Goal: Navigation & Orientation: Find specific page/section

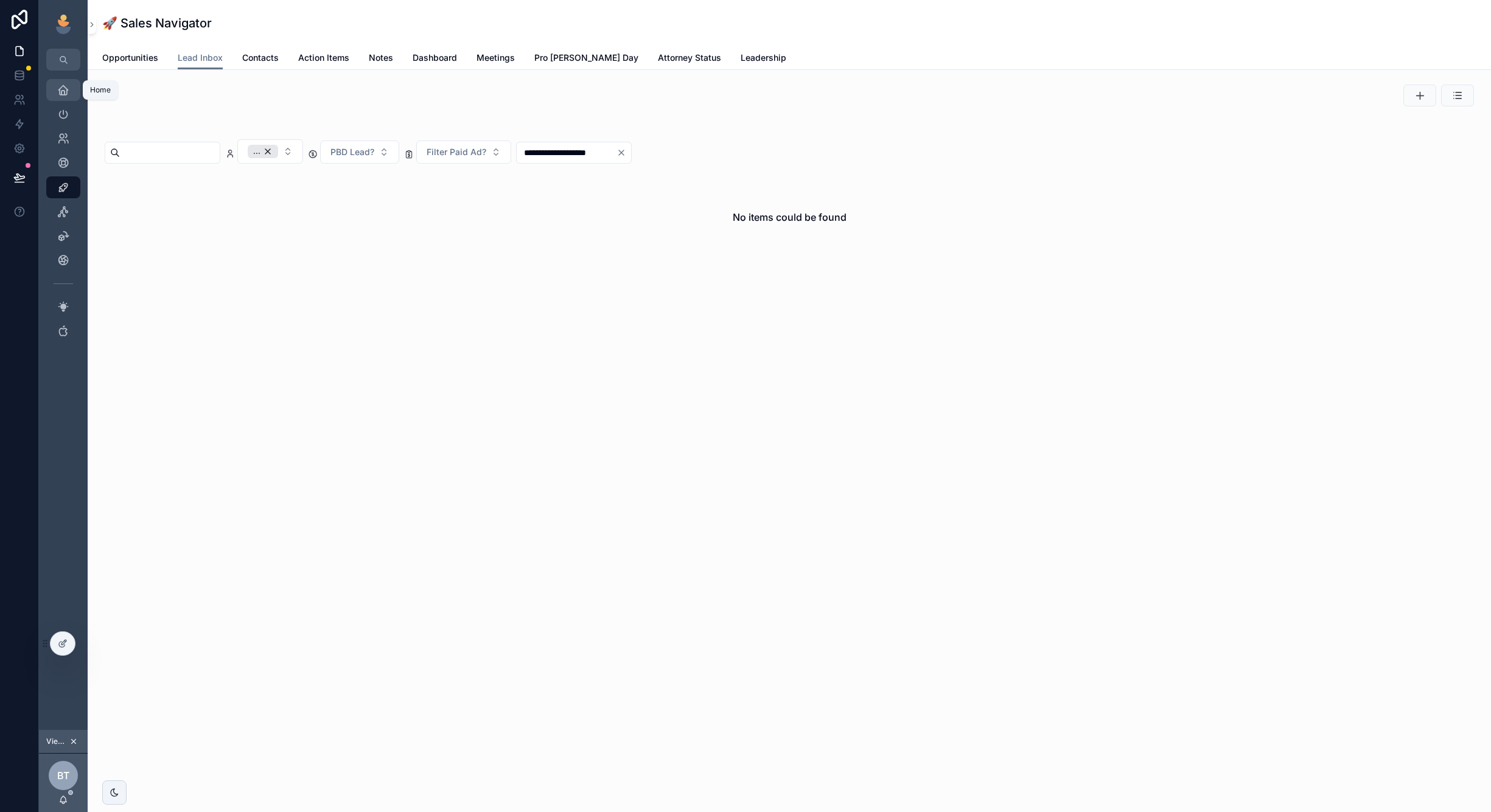
click at [64, 95] on icon "scrollable content" at bounding box center [63, 90] width 12 height 12
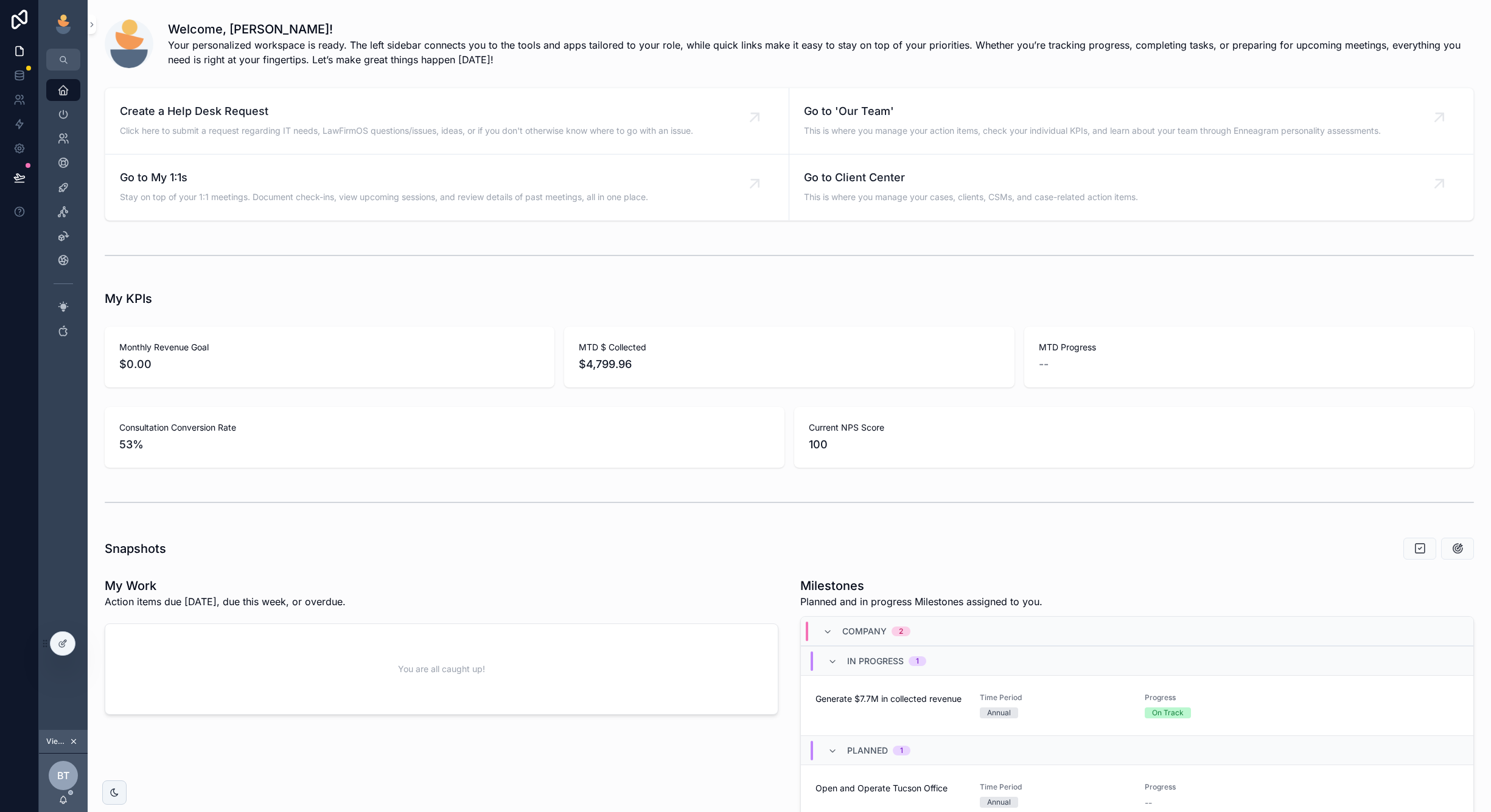
click at [75, 741] on icon "scrollable content" at bounding box center [74, 742] width 9 height 9
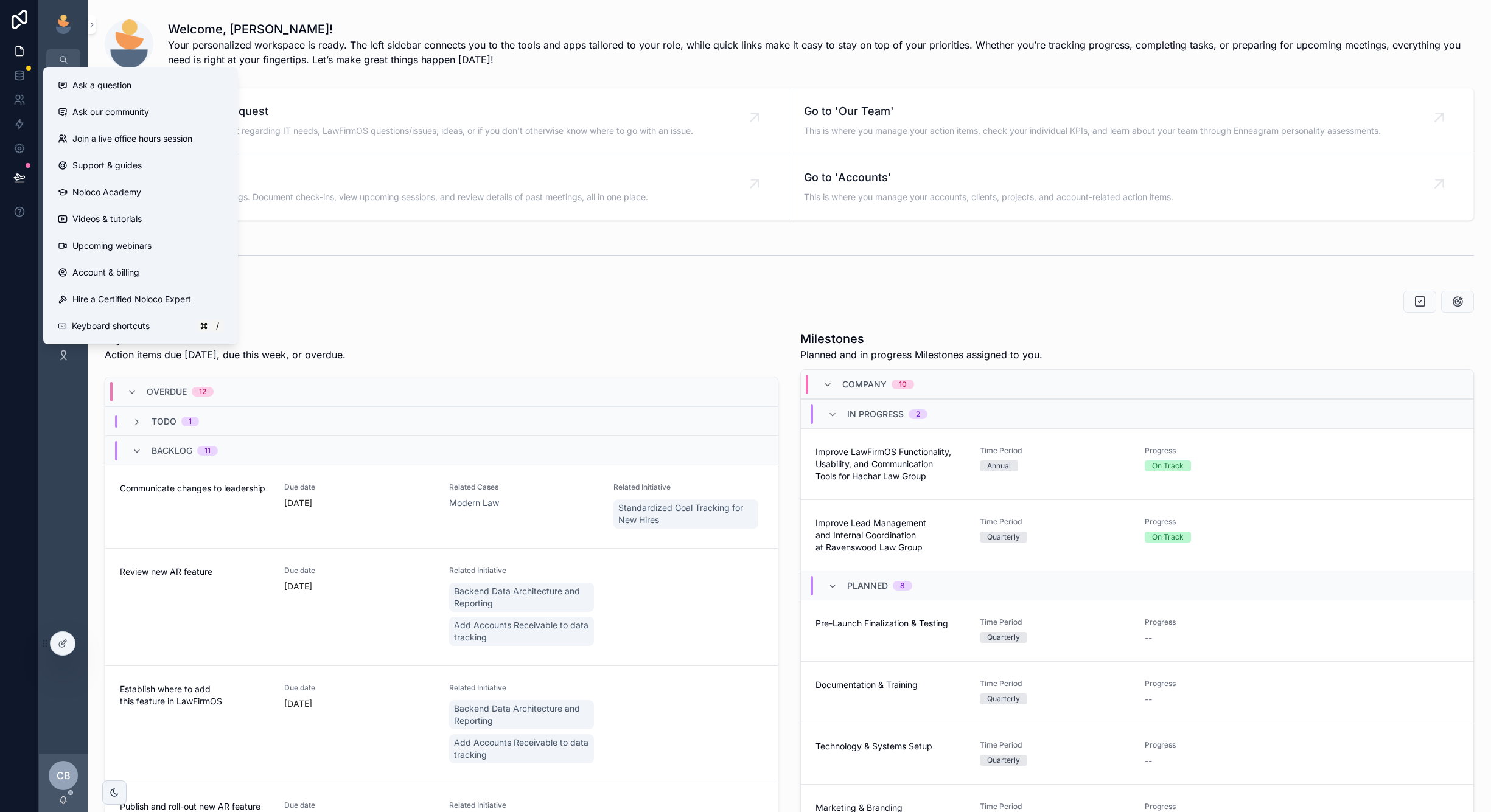
click at [126, 110] on span "Ask our community" at bounding box center [111, 111] width 76 height 12
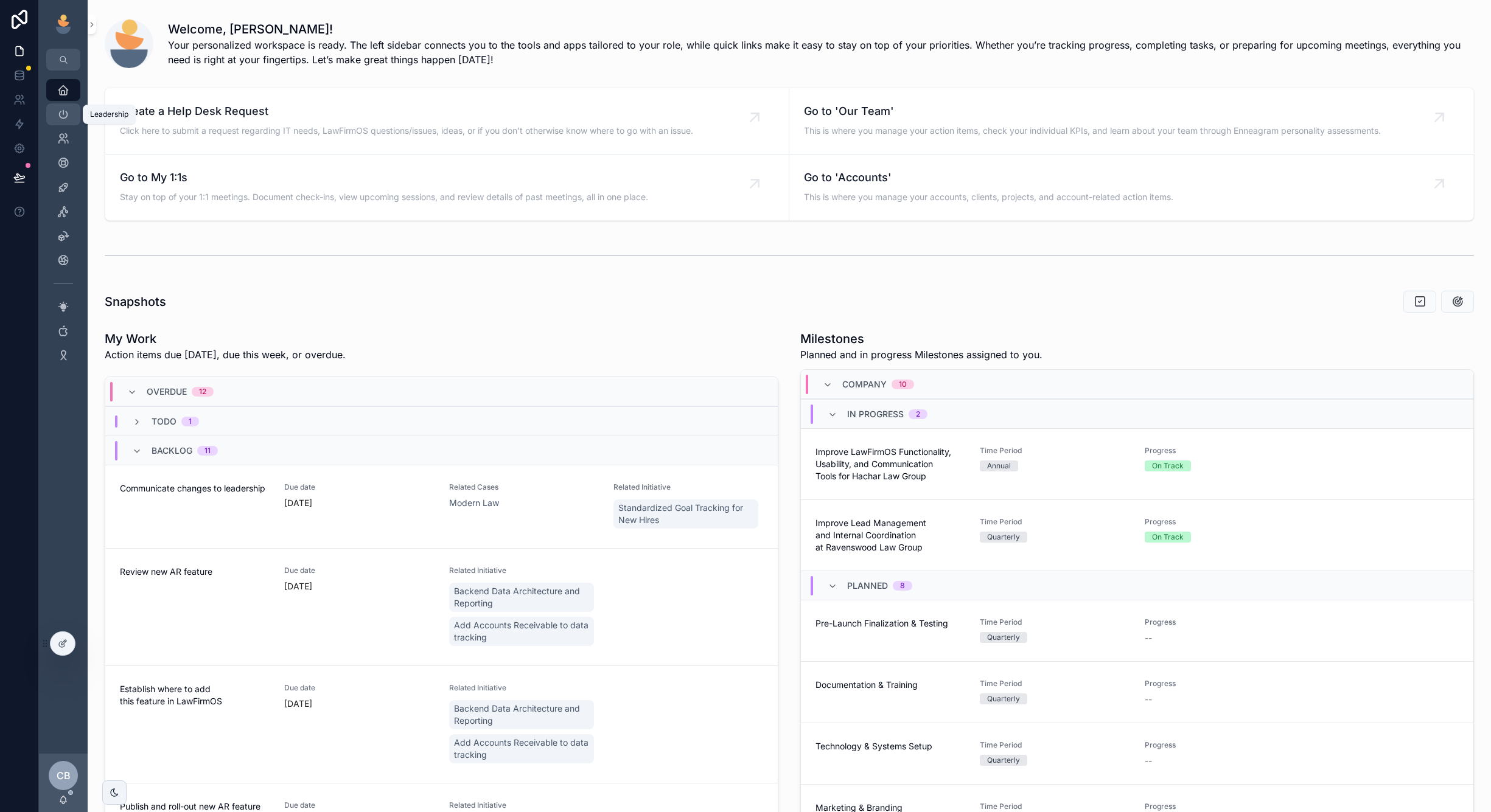
click at [59, 118] on icon "scrollable content" at bounding box center [63, 114] width 12 height 12
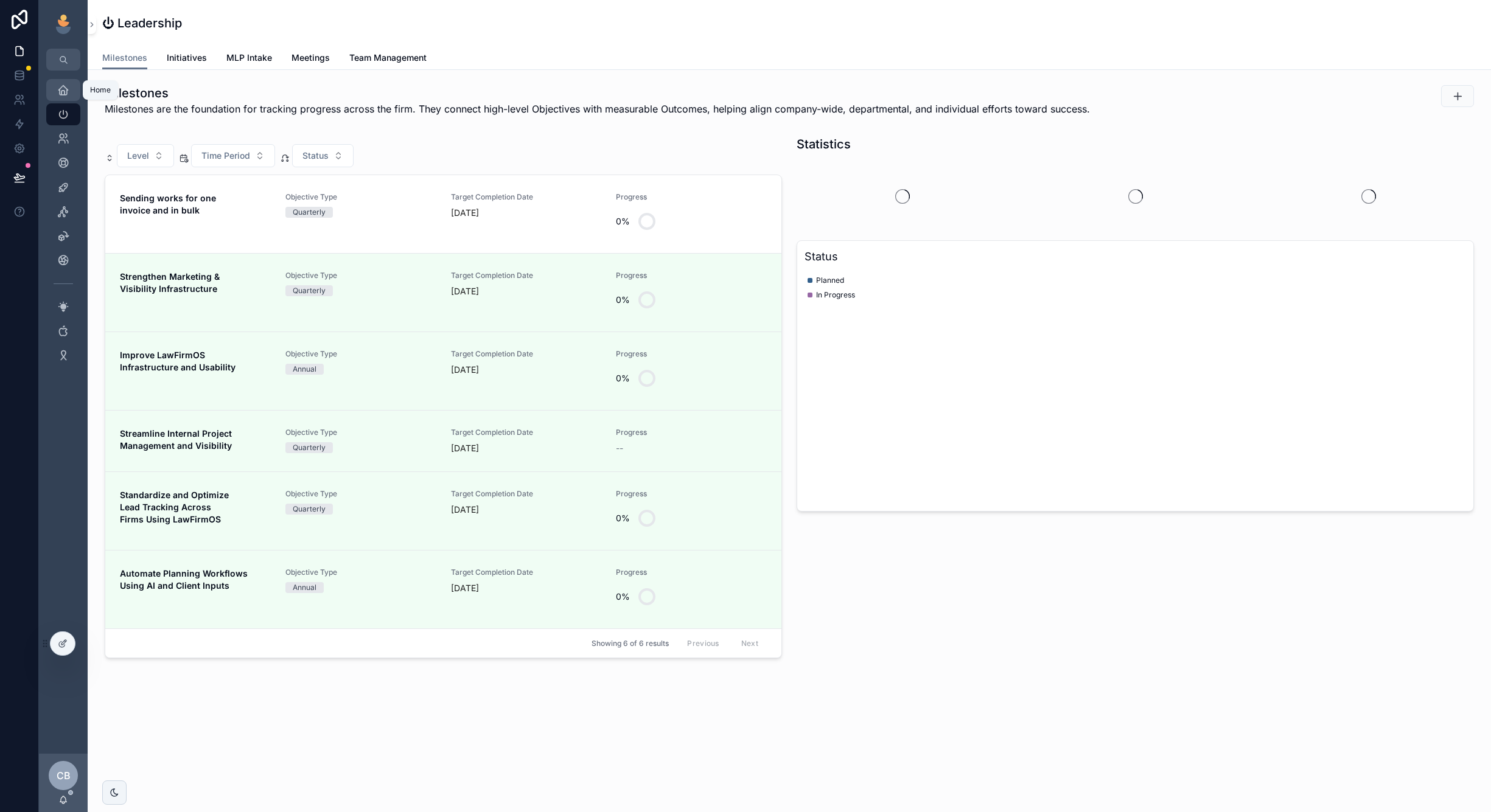
click at [68, 86] on icon "scrollable content" at bounding box center [63, 90] width 12 height 12
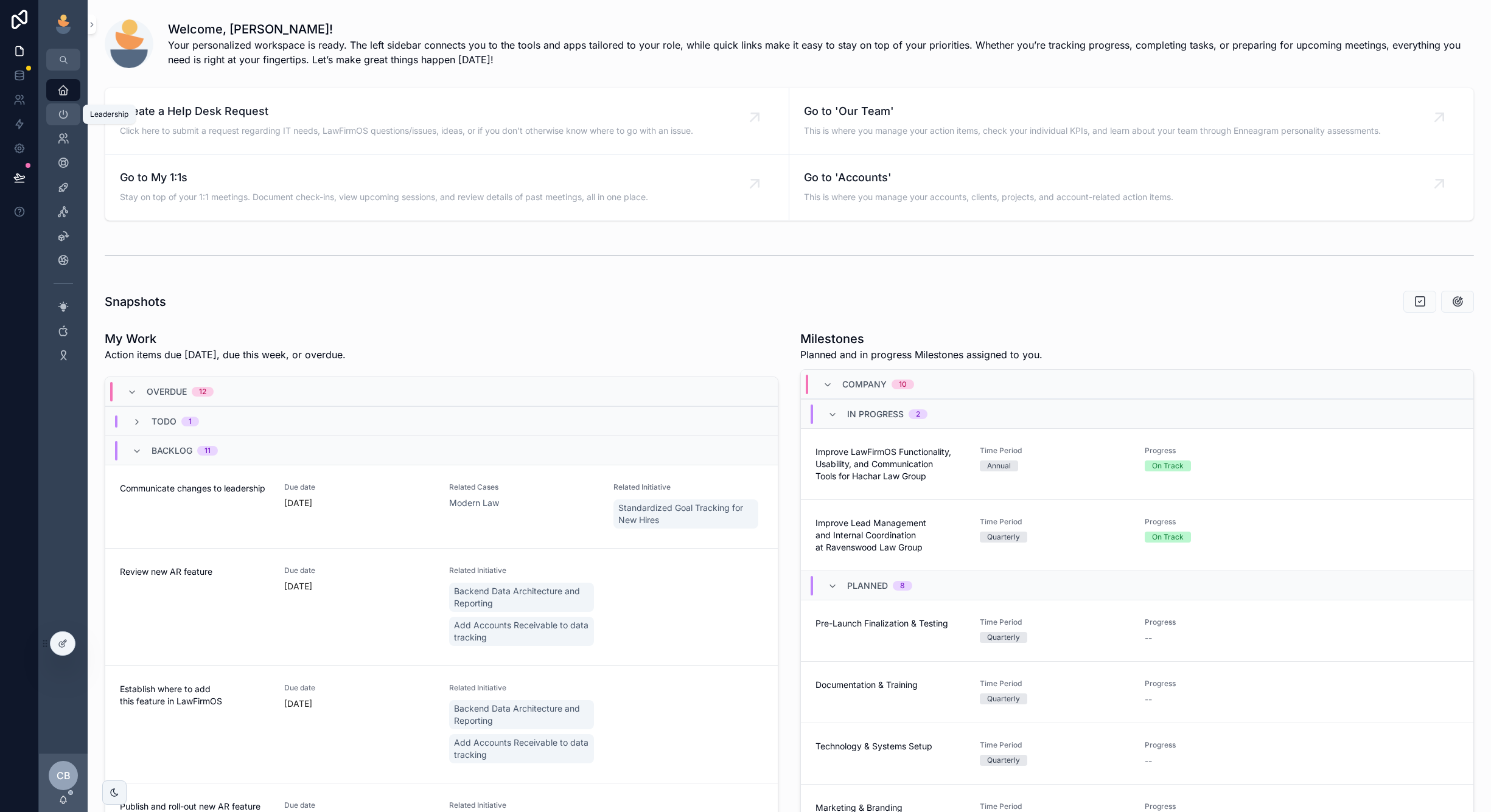
click at [64, 121] on div "Leadership" at bounding box center [63, 114] width 19 height 19
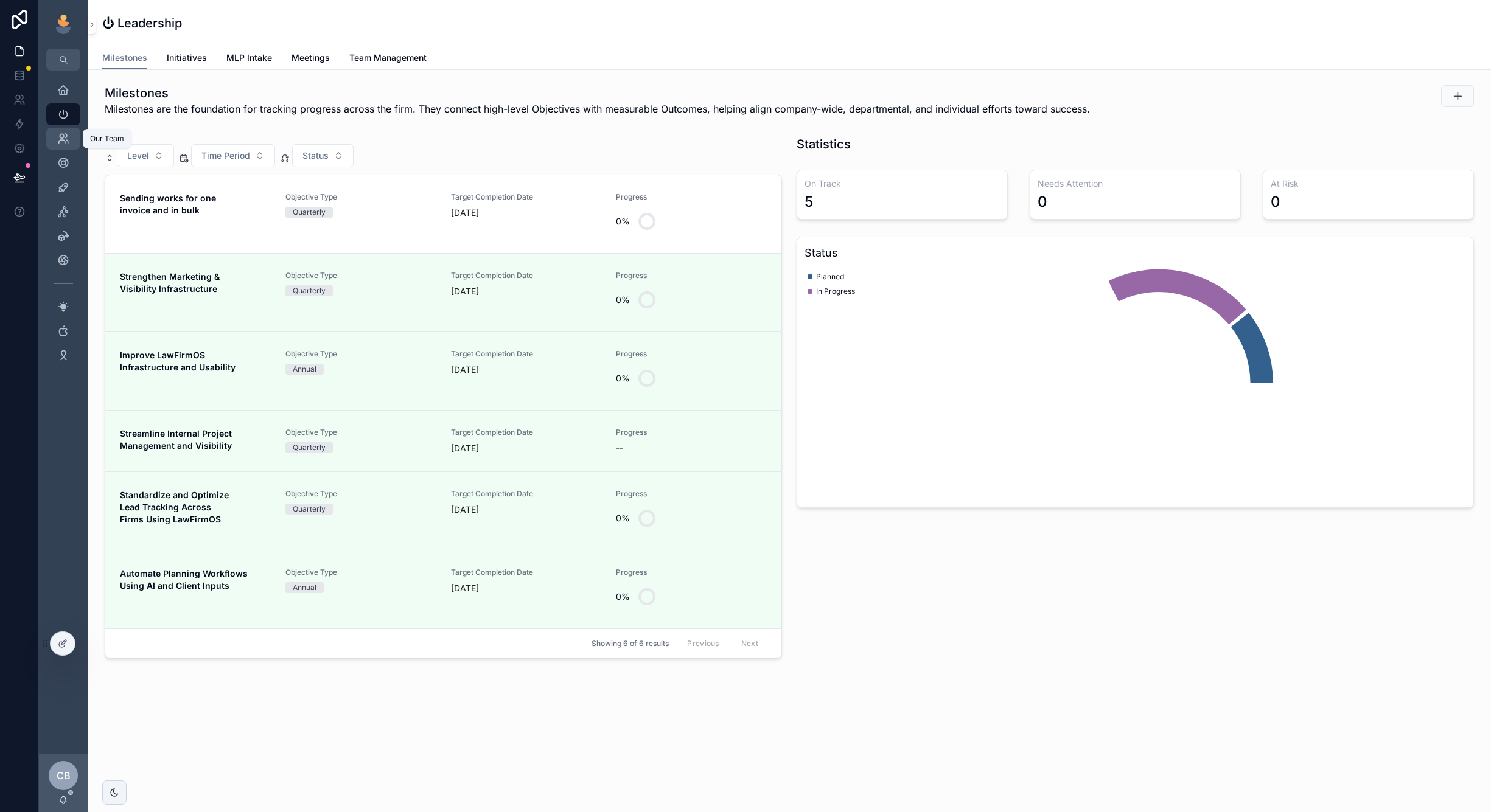
click at [58, 140] on icon "scrollable content" at bounding box center [63, 138] width 12 height 12
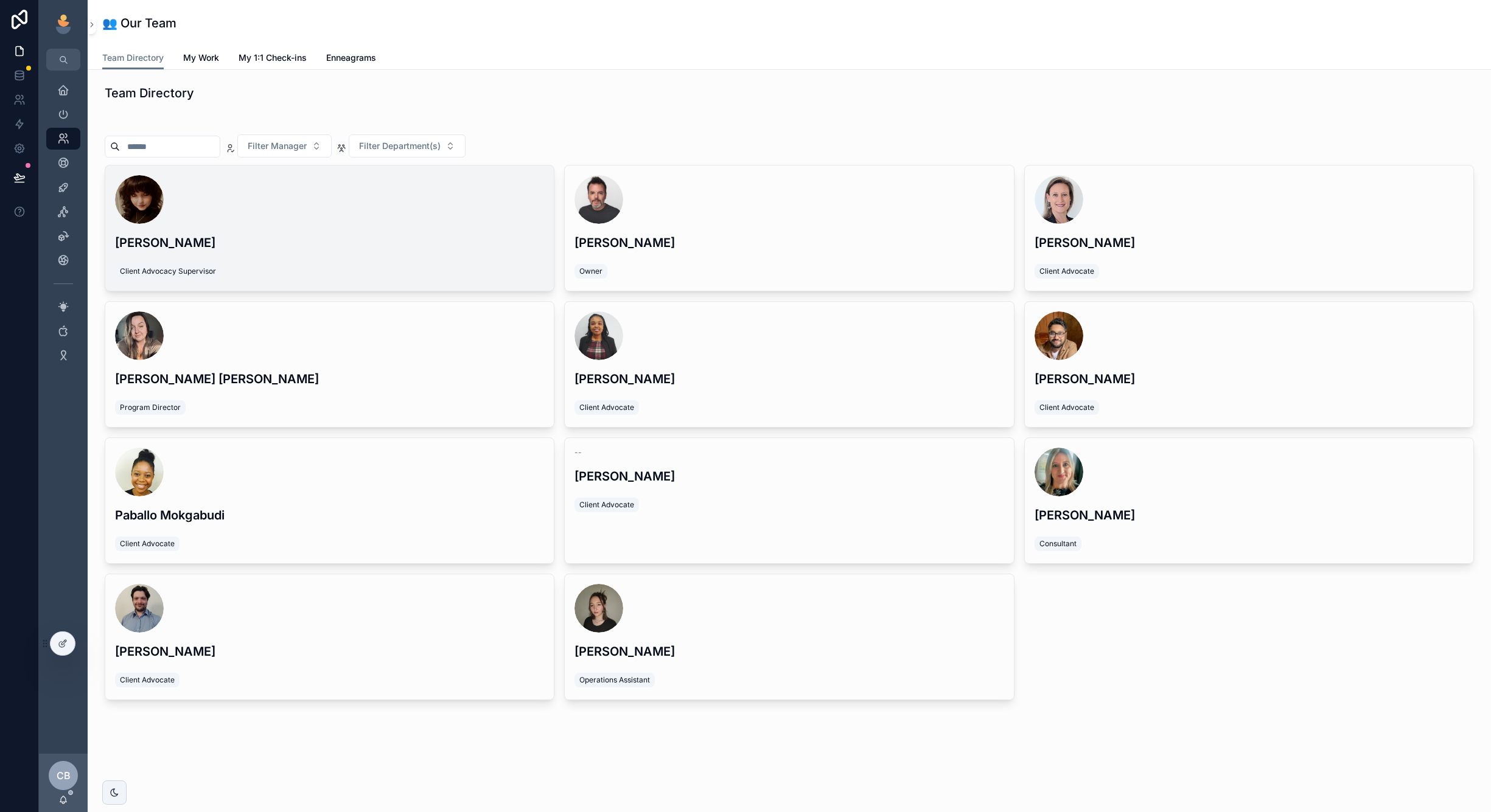
click at [210, 210] on div "scrollable content" at bounding box center [329, 200] width 429 height 49
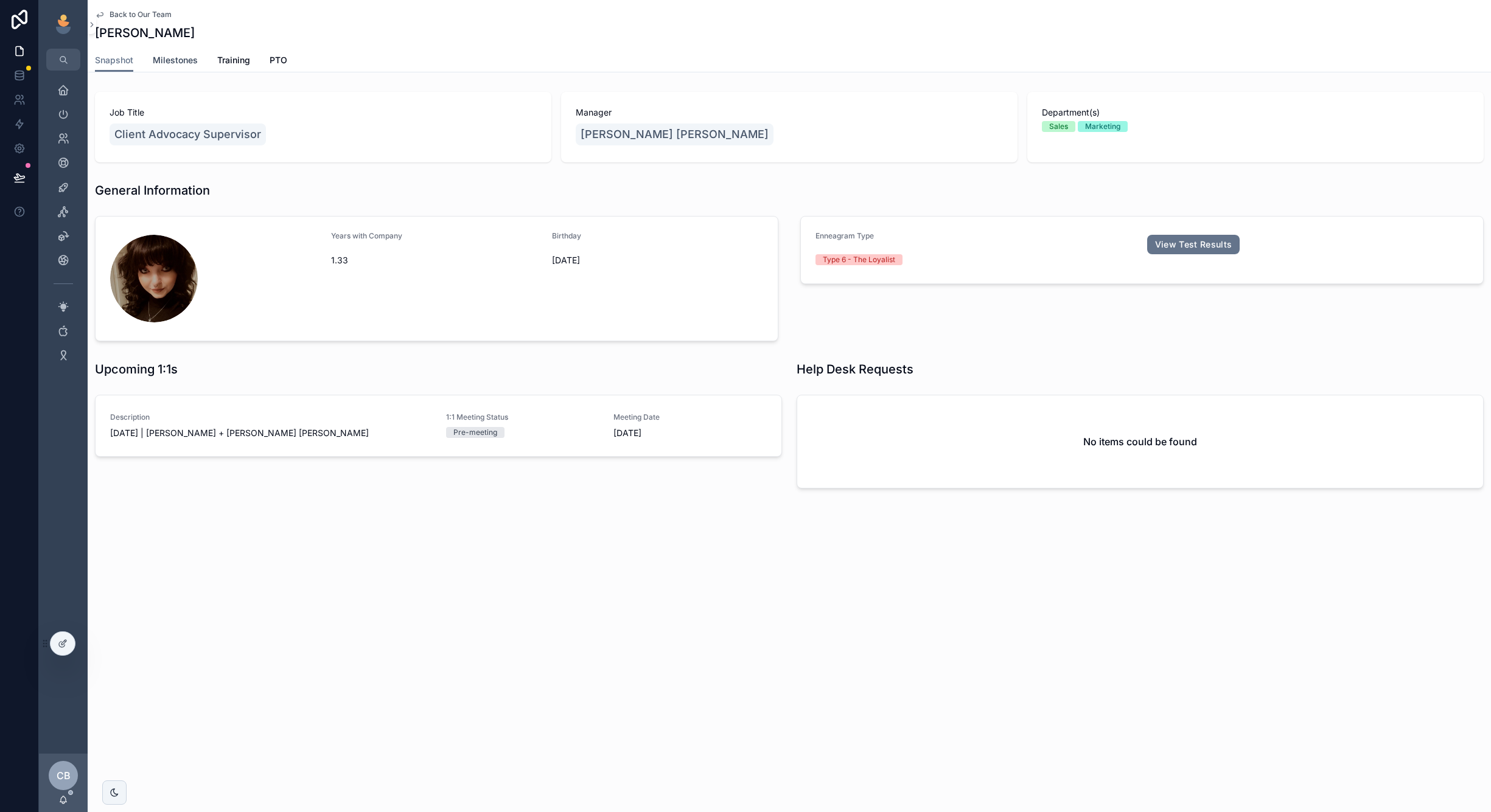
click at [190, 57] on span "Milestones" at bounding box center [175, 59] width 45 height 12
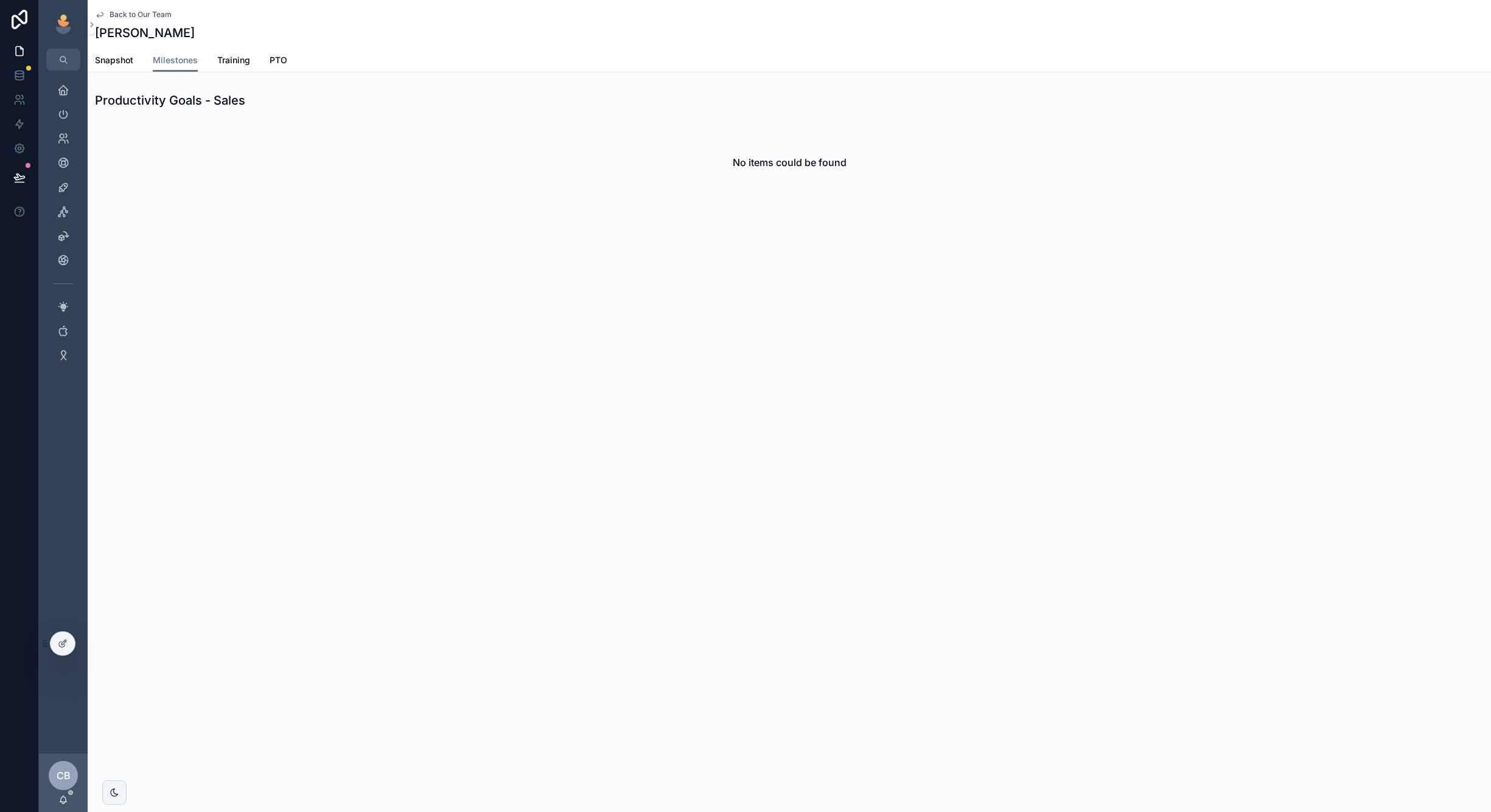
click at [140, 18] on span "Back to Our Team" at bounding box center [140, 15] width 62 height 10
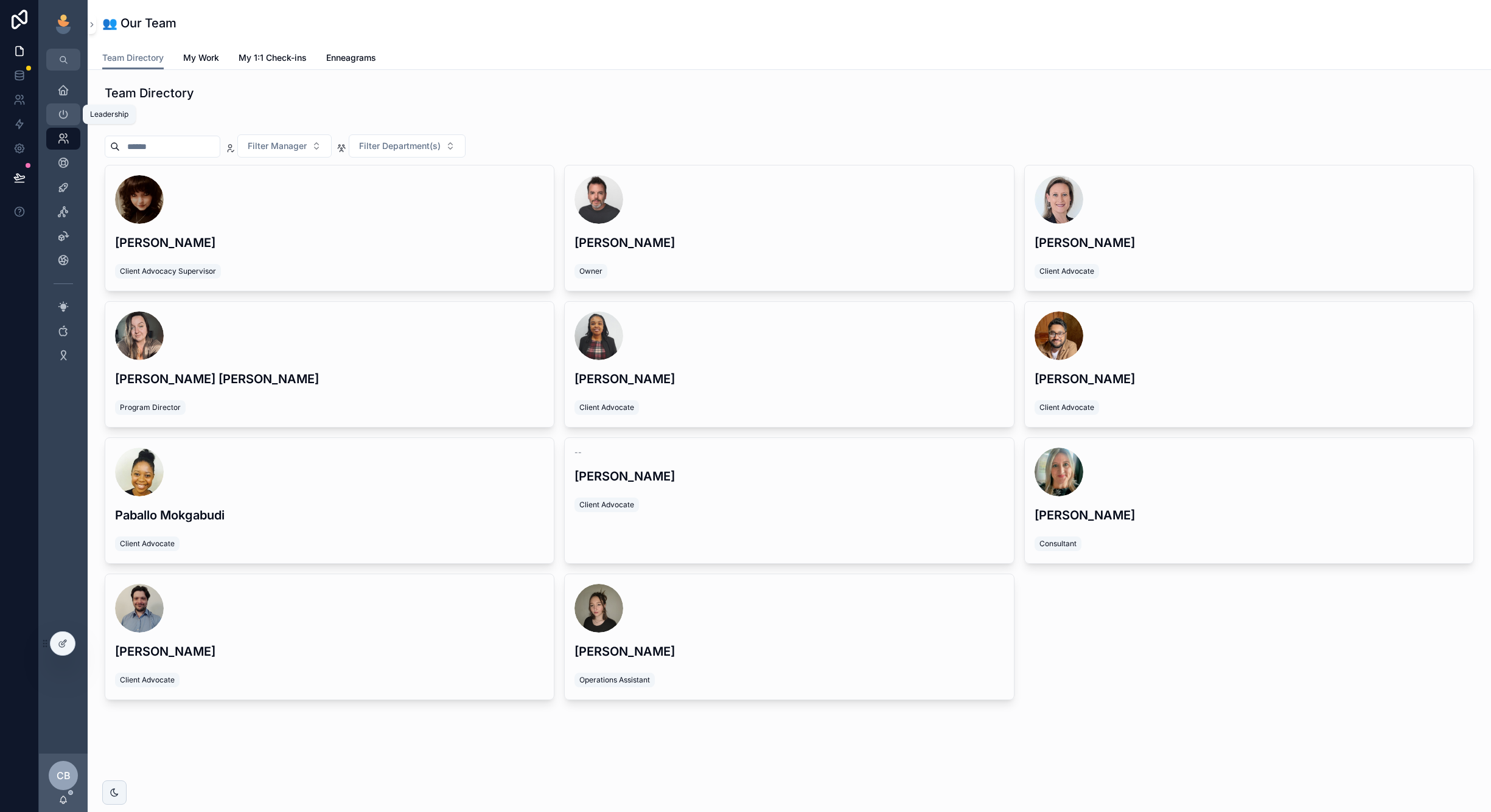
click at [68, 119] on icon "scrollable content" at bounding box center [63, 114] width 12 height 12
